Goal: Obtain resource: Obtain resource

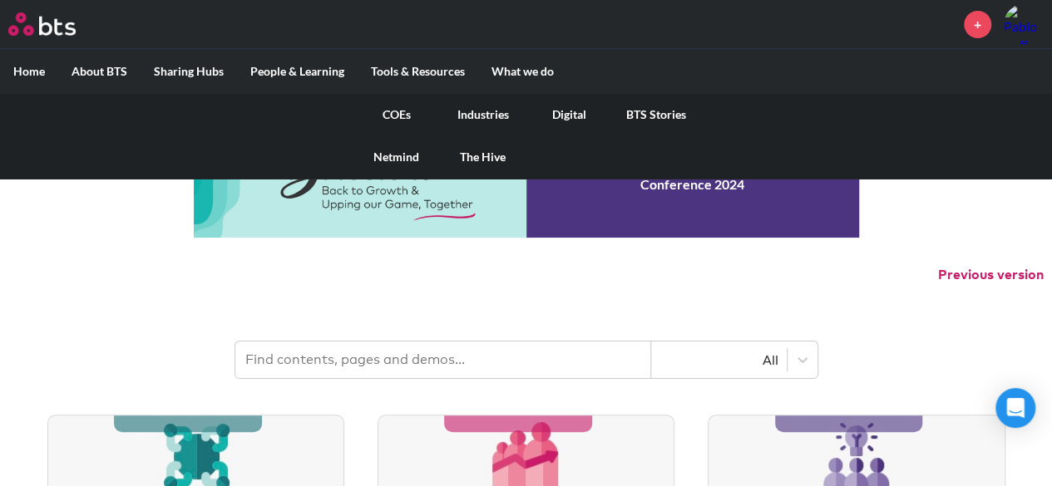
click at [399, 111] on link "COEs" at bounding box center [396, 114] width 86 height 43
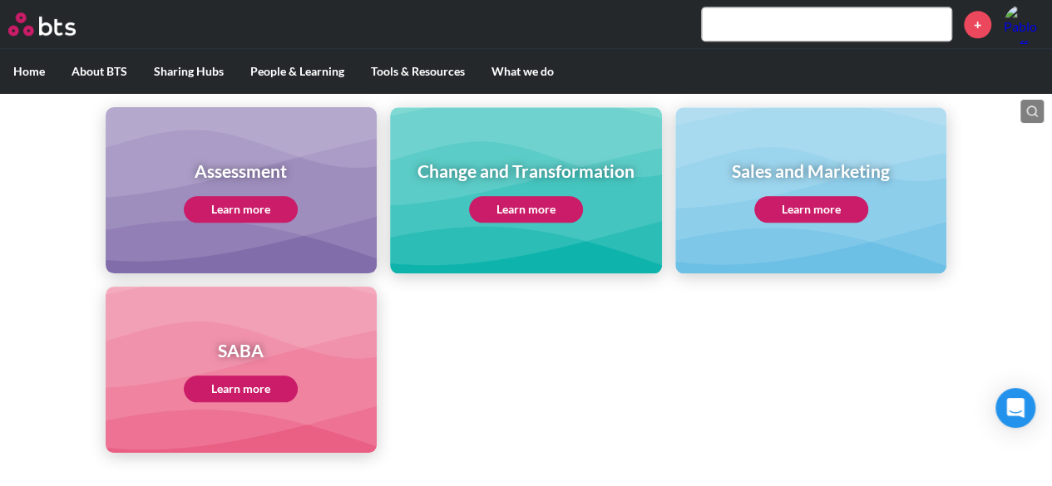
scroll to position [748, 0]
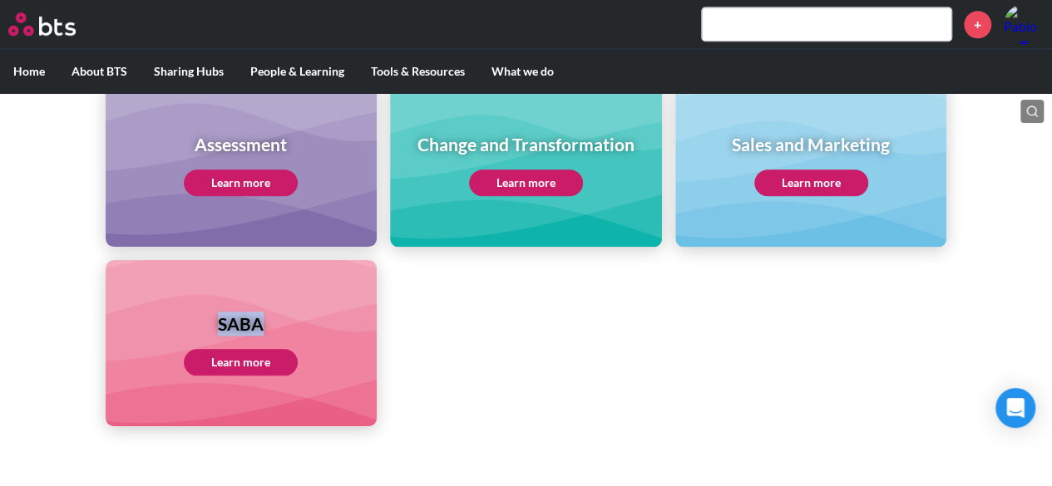
drag, startPoint x: 221, startPoint y: 323, endPoint x: 269, endPoint y: 325, distance: 48.3
click at [269, 325] on h1 "SABA" at bounding box center [241, 324] width 114 height 24
click at [461, 360] on ul "Assessment Learn more Change and Transformation Learn more Sales and Marketing …" at bounding box center [526, 254] width 841 height 346
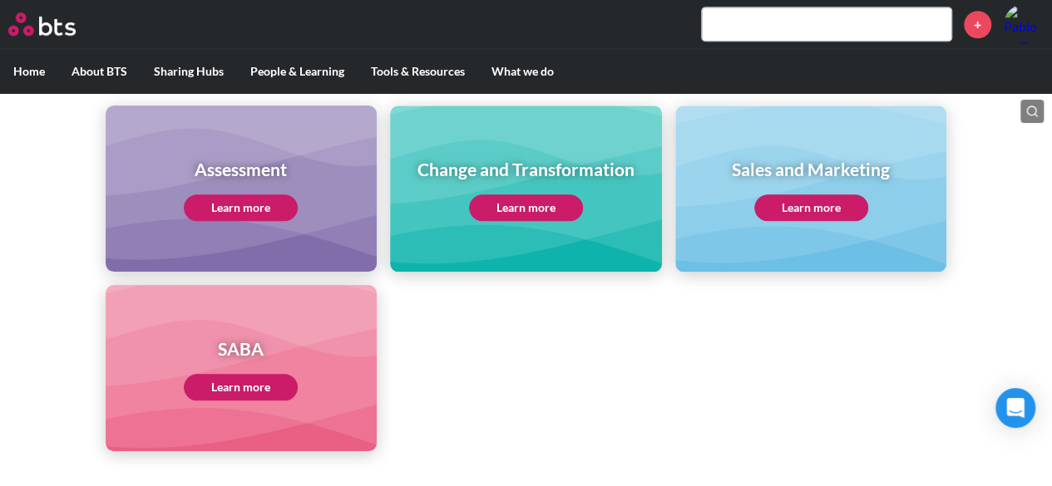
scroll to position [872, 0]
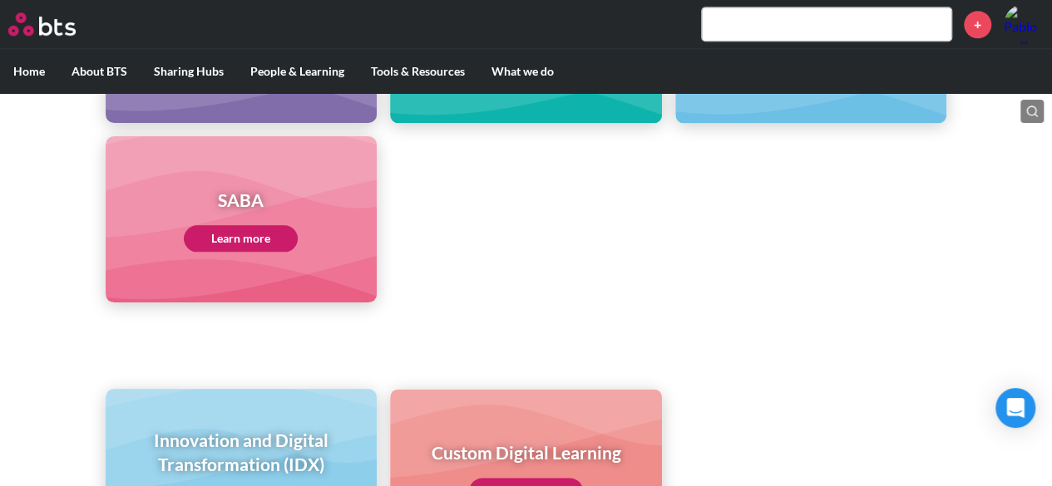
click at [275, 230] on link "Learn more" at bounding box center [241, 238] width 114 height 27
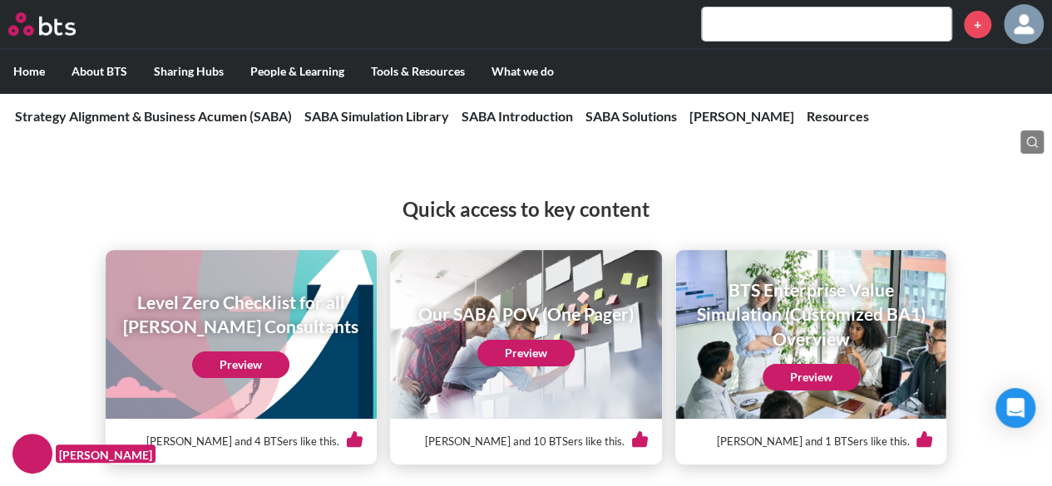
scroll to position [166, 0]
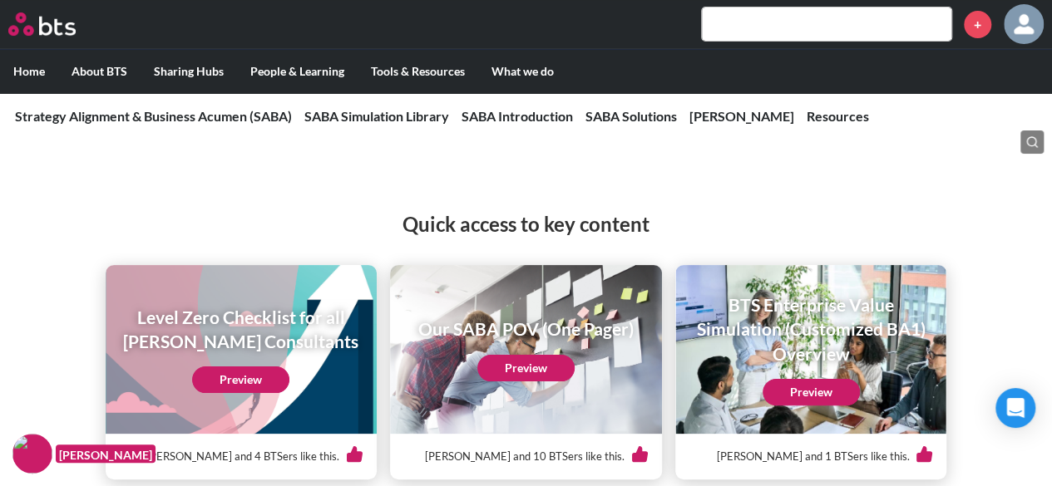
click at [229, 378] on link "Preview" at bounding box center [240, 380] width 97 height 27
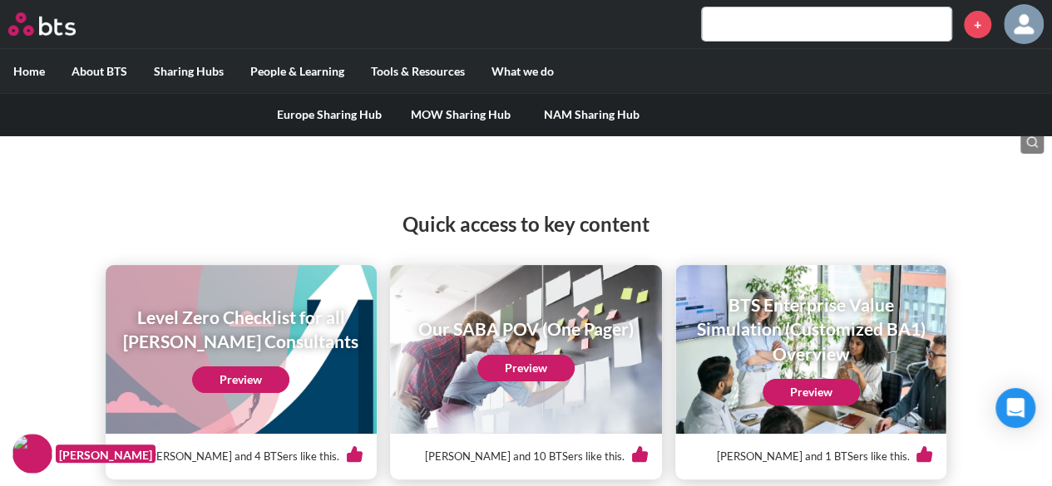
click at [456, 116] on link "MOW Sharing Hub" at bounding box center [460, 114] width 131 height 43
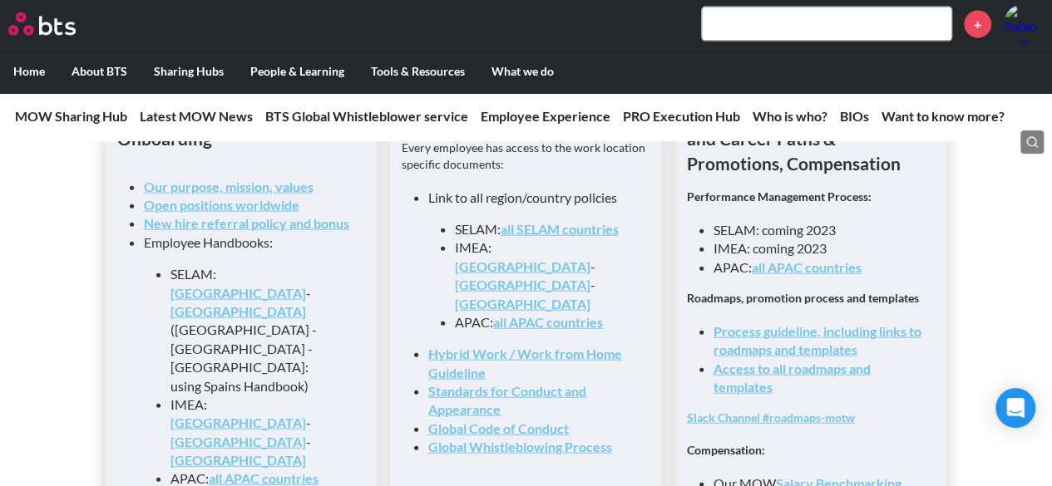
scroll to position [1912, 0]
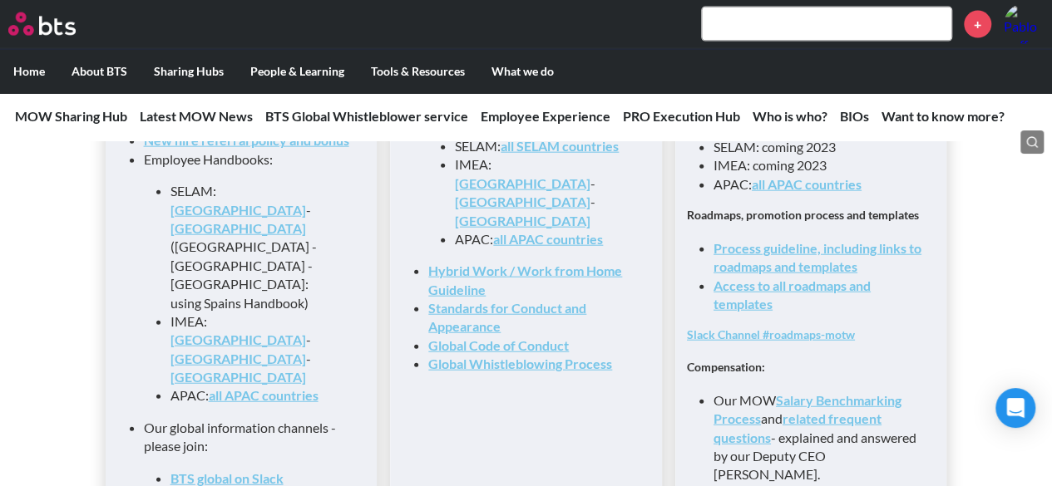
click at [757, 294] on link "Access to all roadmaps and templates" at bounding box center [791, 295] width 157 height 34
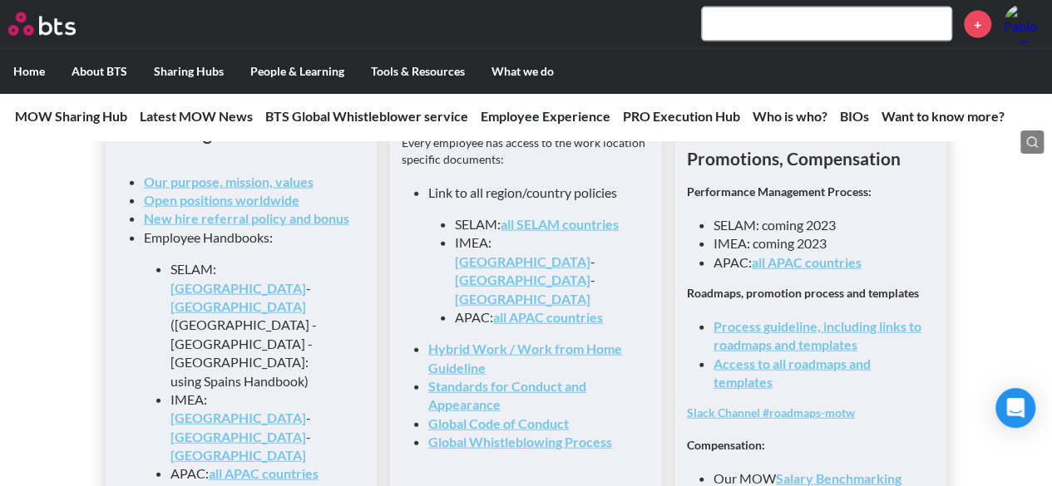
scroll to position [1829, 0]
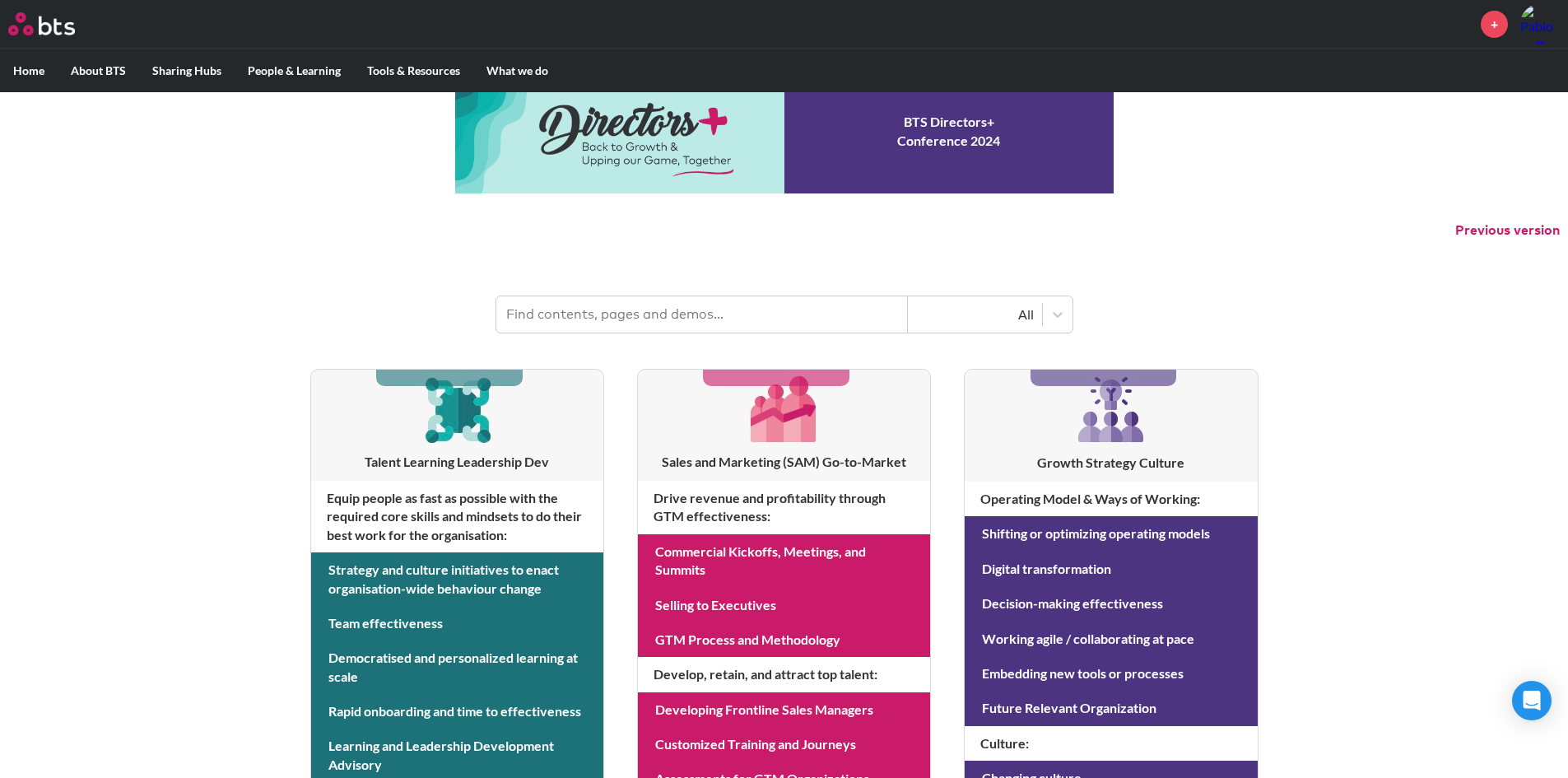
scroll to position [82, 0]
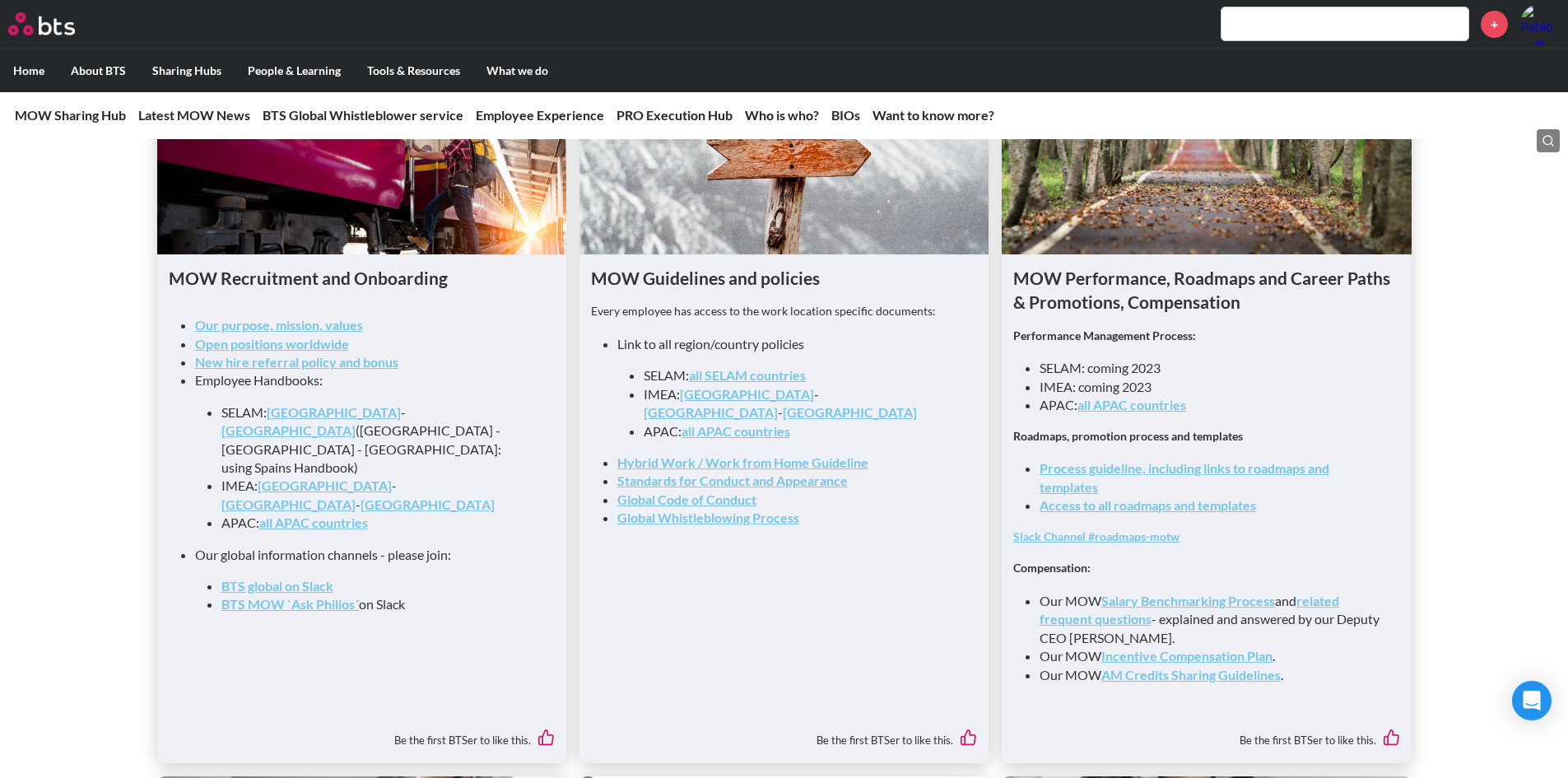
scroll to position [1234, 0]
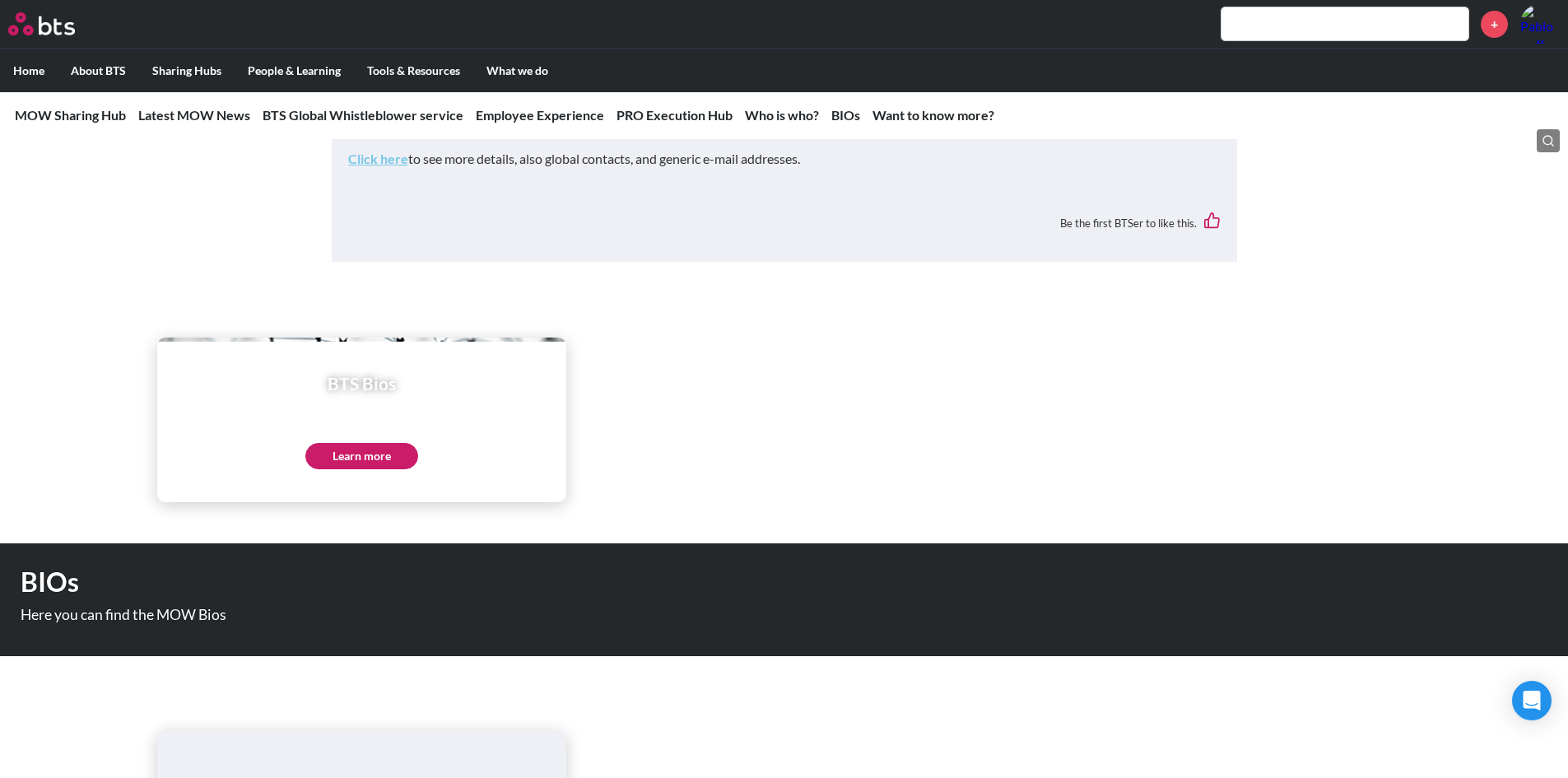
scroll to position [5646, 0]
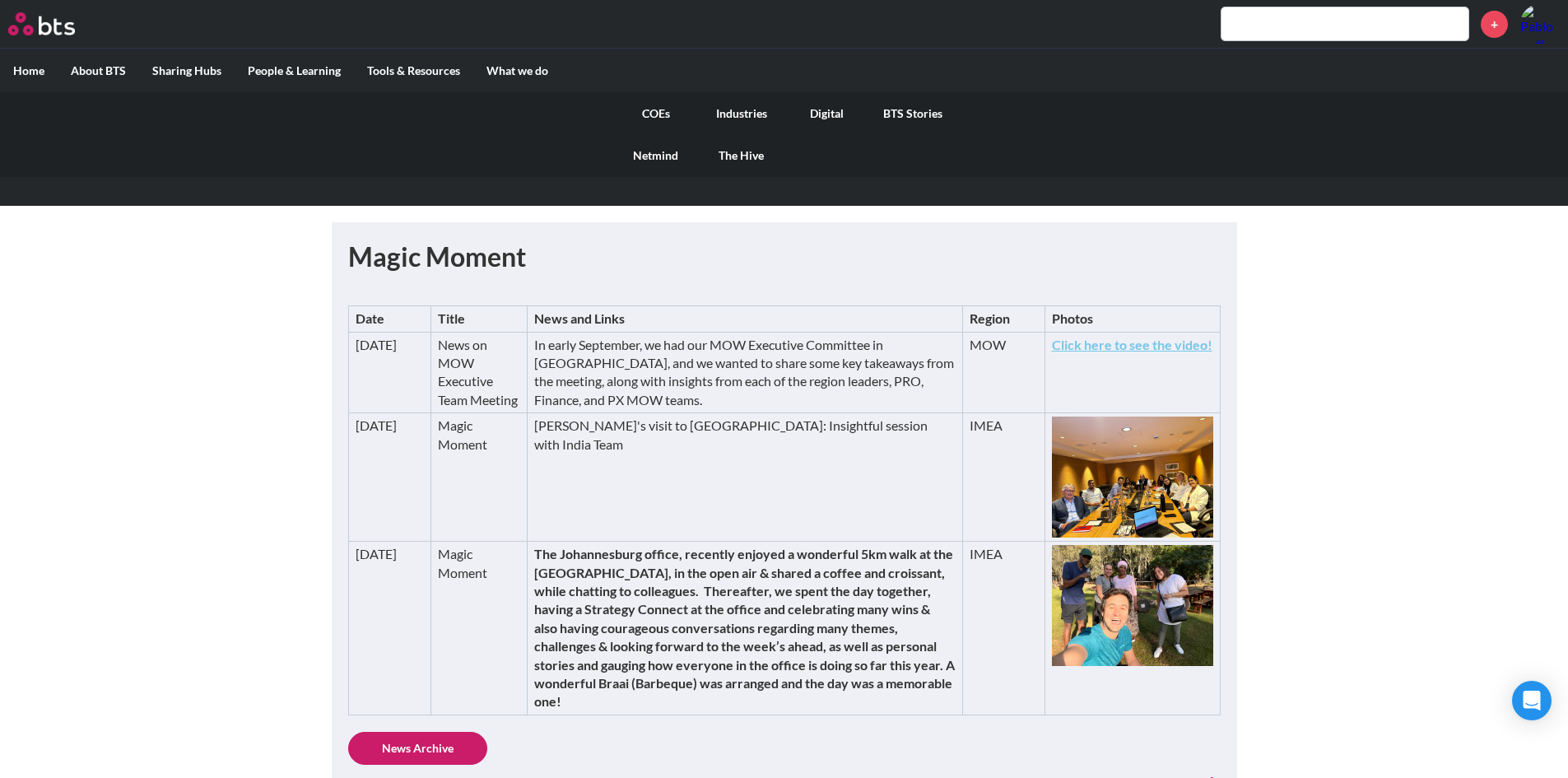
scroll to position [330, 0]
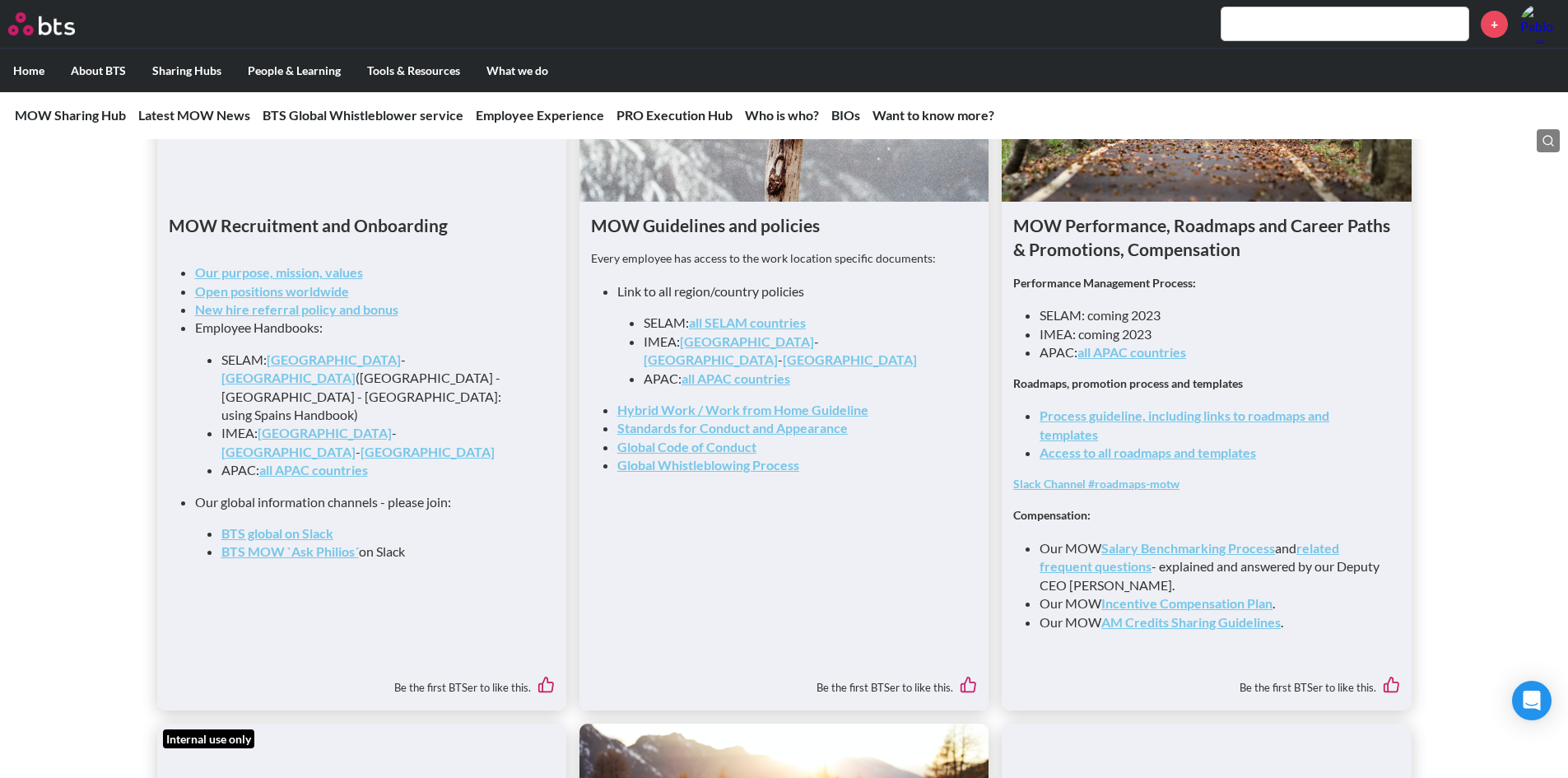
scroll to position [1728, 0]
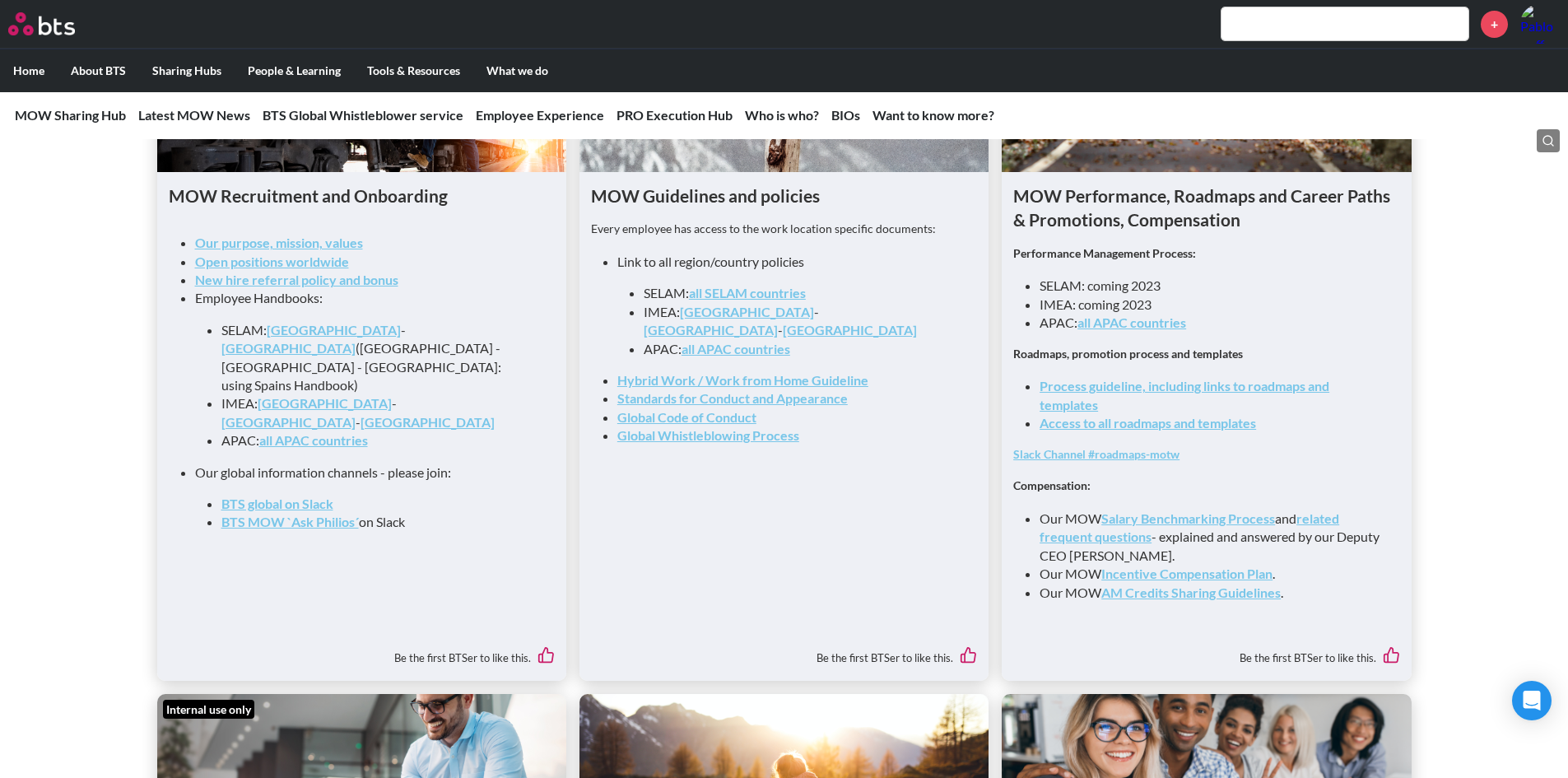
click at [1137, 397] on link "Process guideline, including links to roadmaps and templates" at bounding box center [1184, 395] width 290 height 34
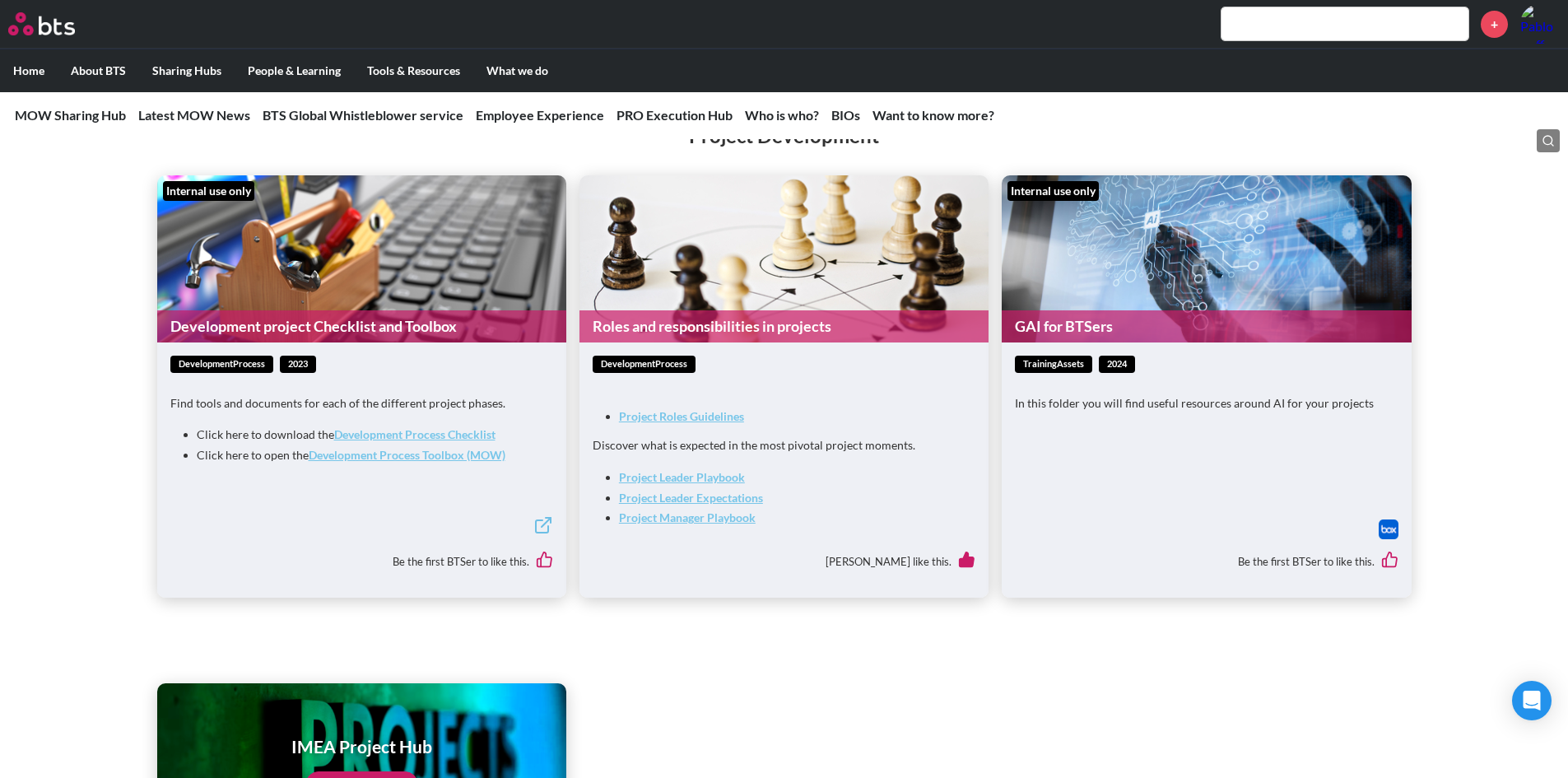
scroll to position [3045, 0]
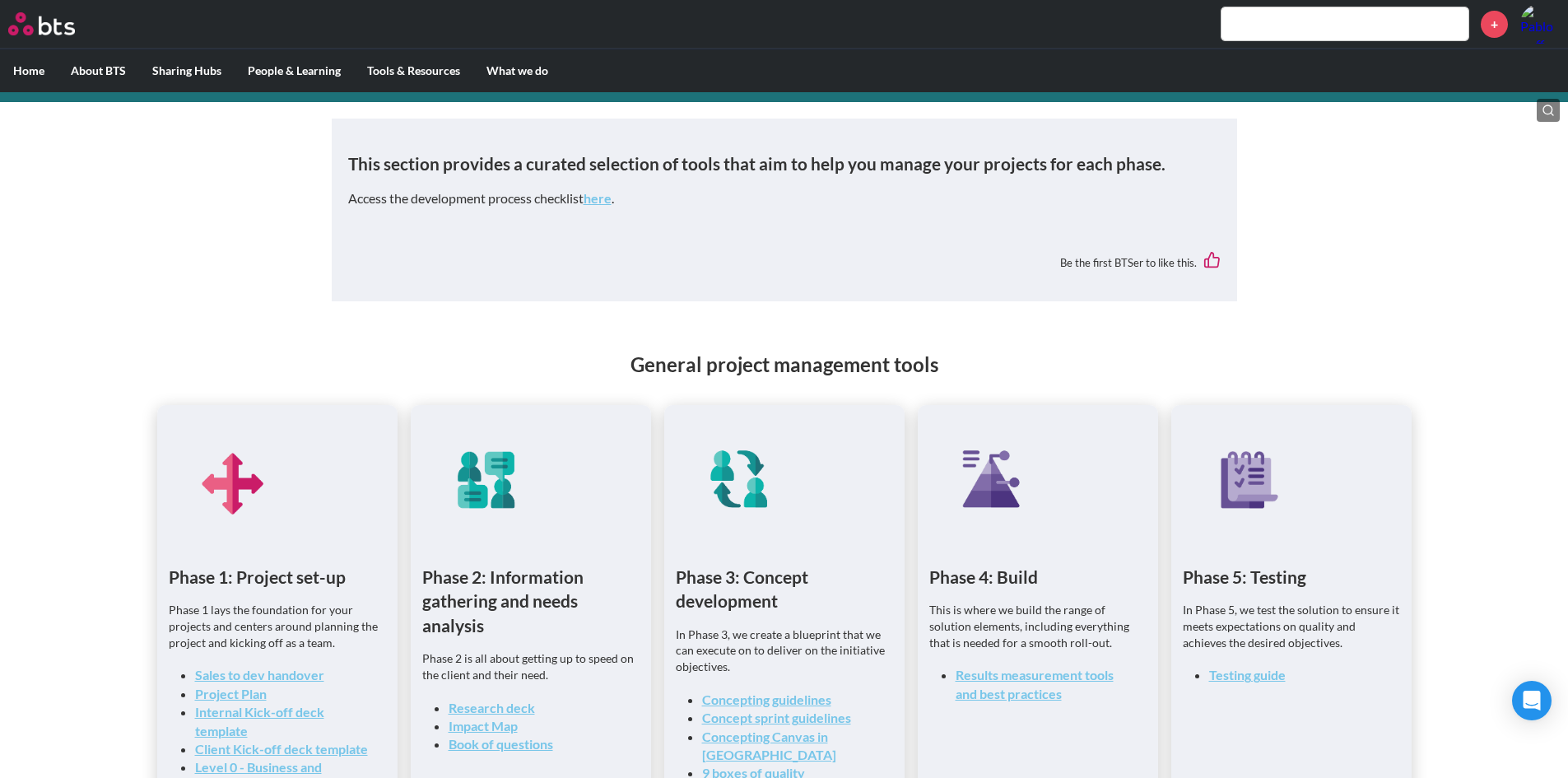
scroll to position [82, 0]
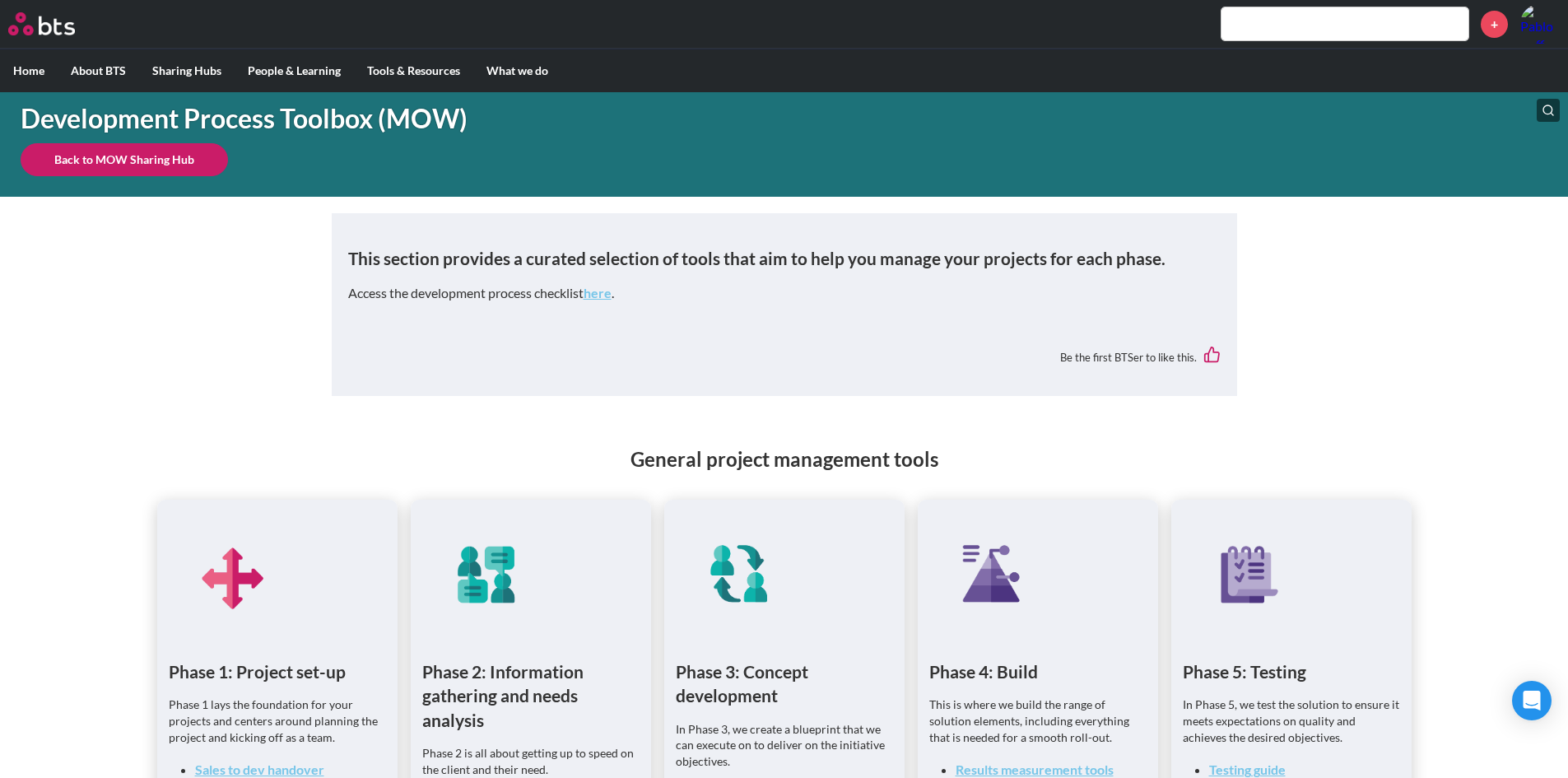
click at [592, 296] on link "here" at bounding box center [598, 293] width 28 height 16
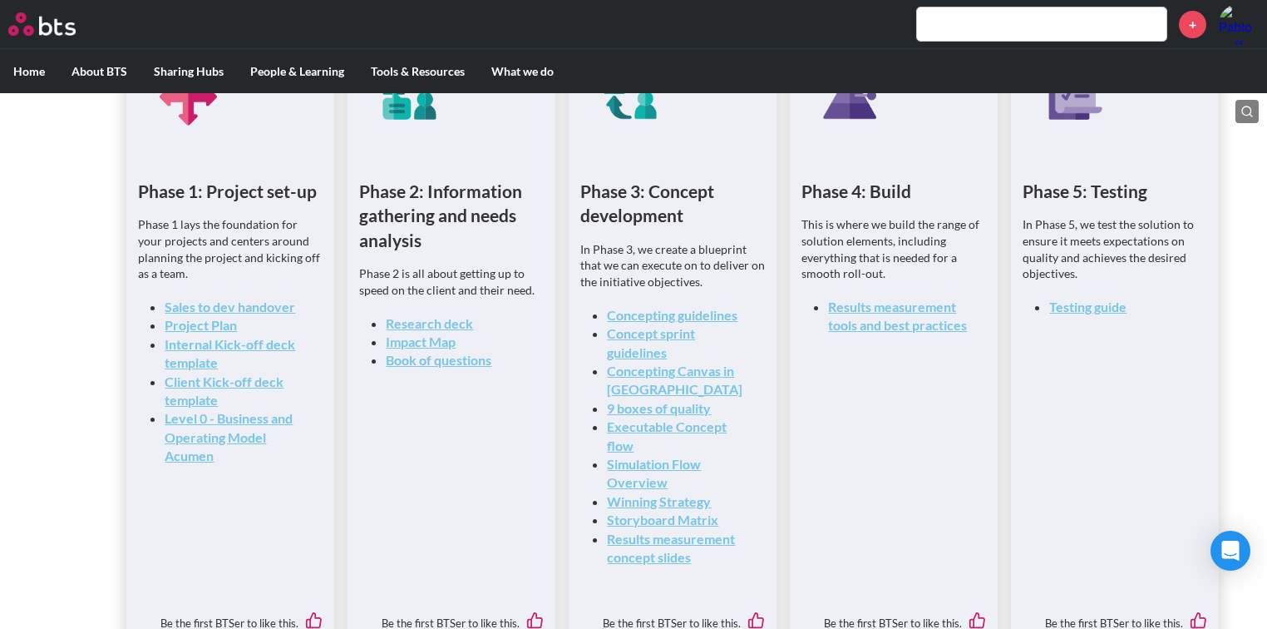
scroll to position [565, 0]
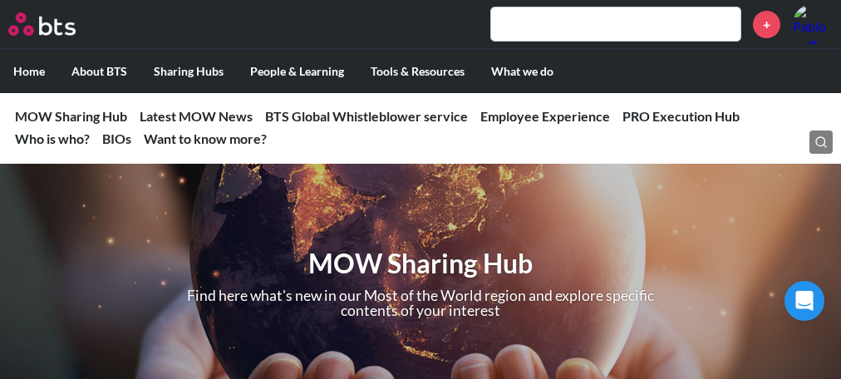
scroll to position [1829, 0]
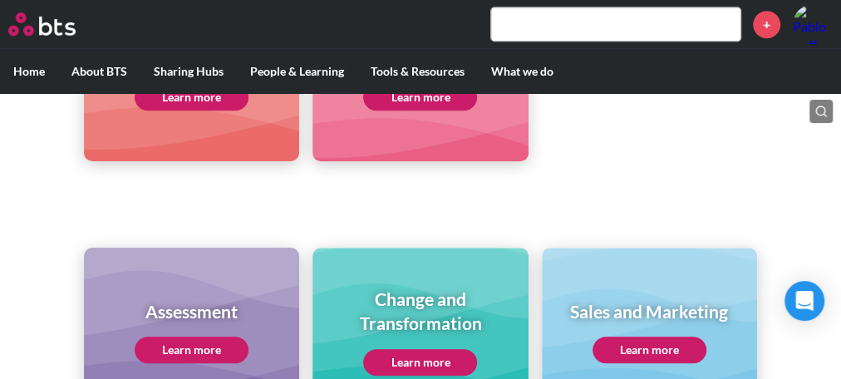
scroll to position [510, 0]
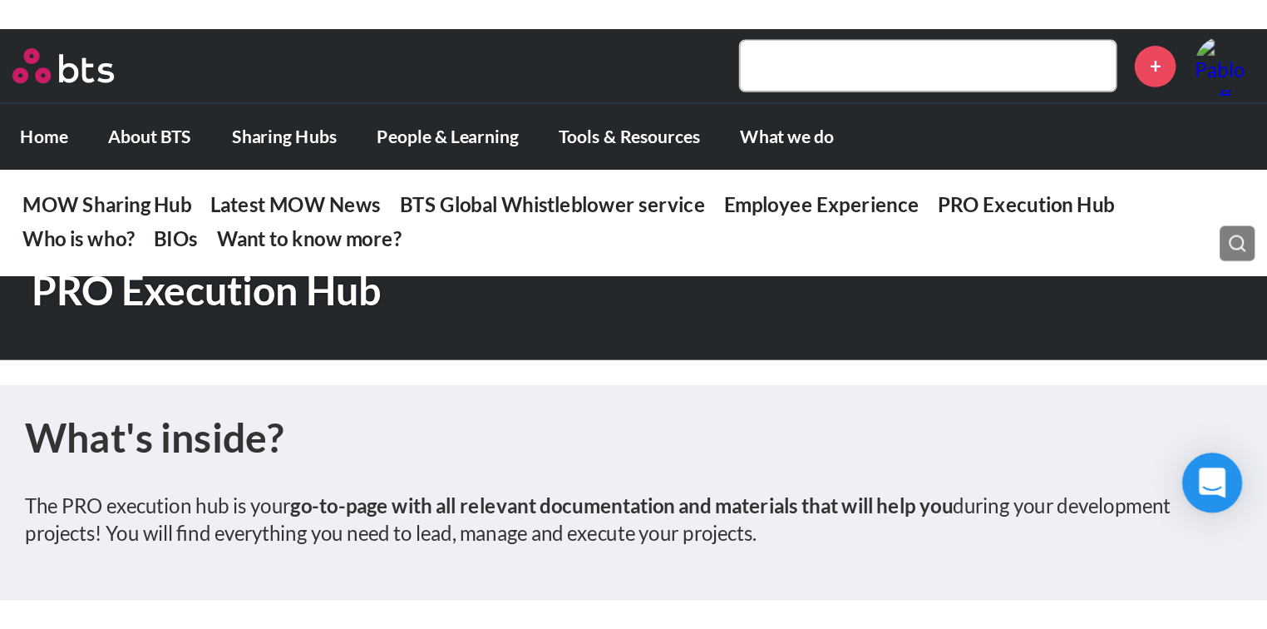
scroll to position [3076, 0]
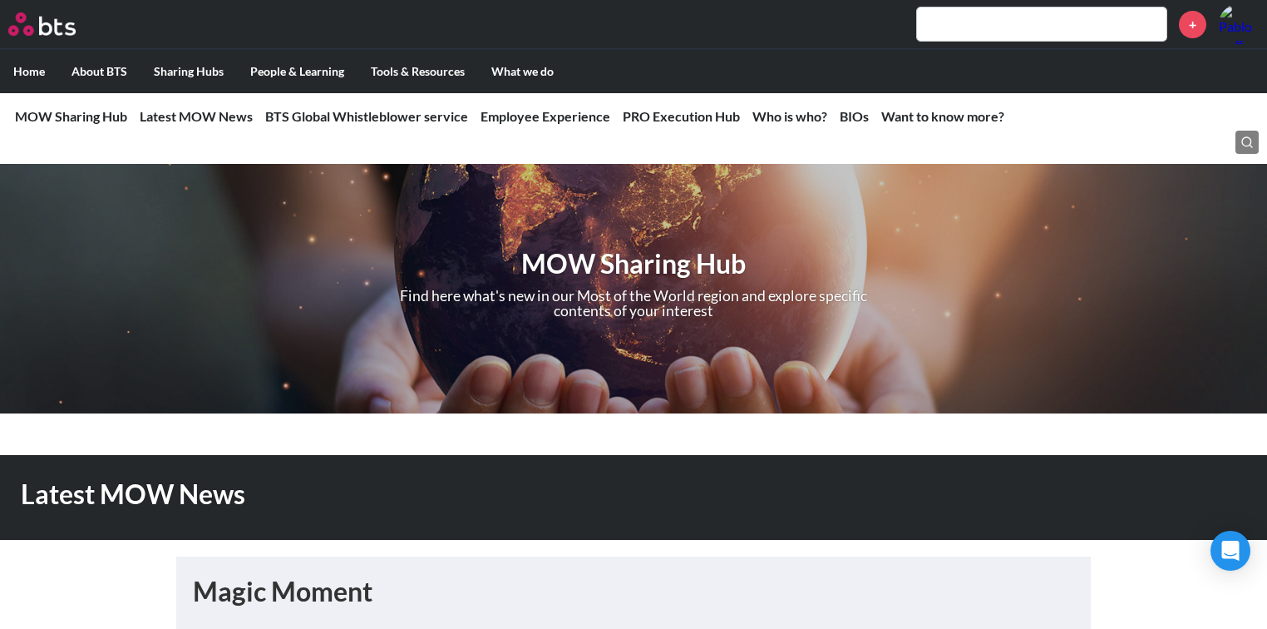
scroll to position [333, 0]
